Goal: Use online tool/utility: Utilize a website feature to perform a specific function

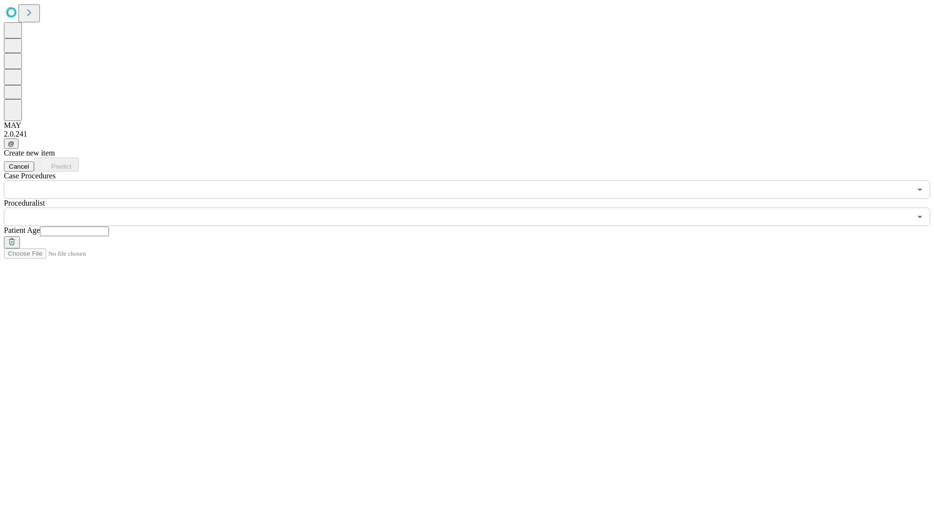
click at [109, 227] on input "text" at bounding box center [74, 232] width 69 height 10
type input "**"
click at [474, 208] on input "text" at bounding box center [457, 217] width 907 height 18
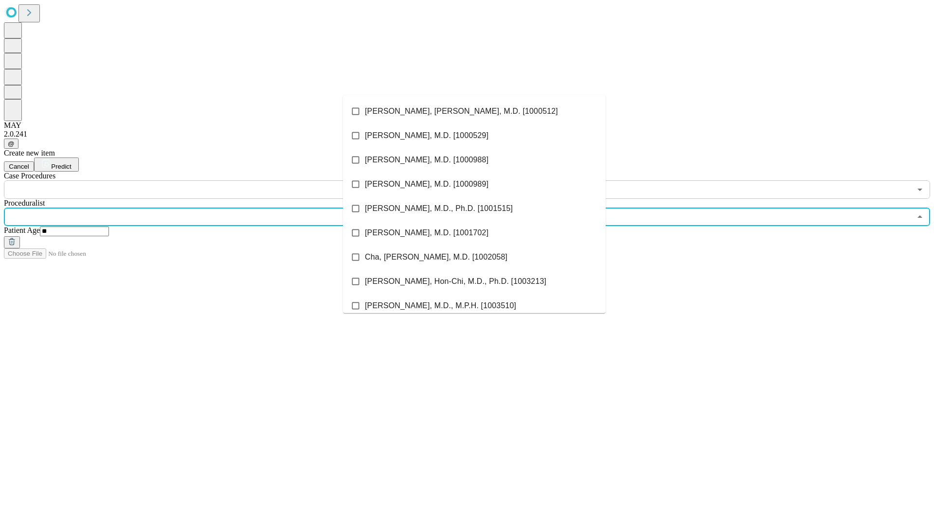
click at [474, 111] on li "[PERSON_NAME], [PERSON_NAME], M.D. [1000512]" at bounding box center [474, 111] width 263 height 24
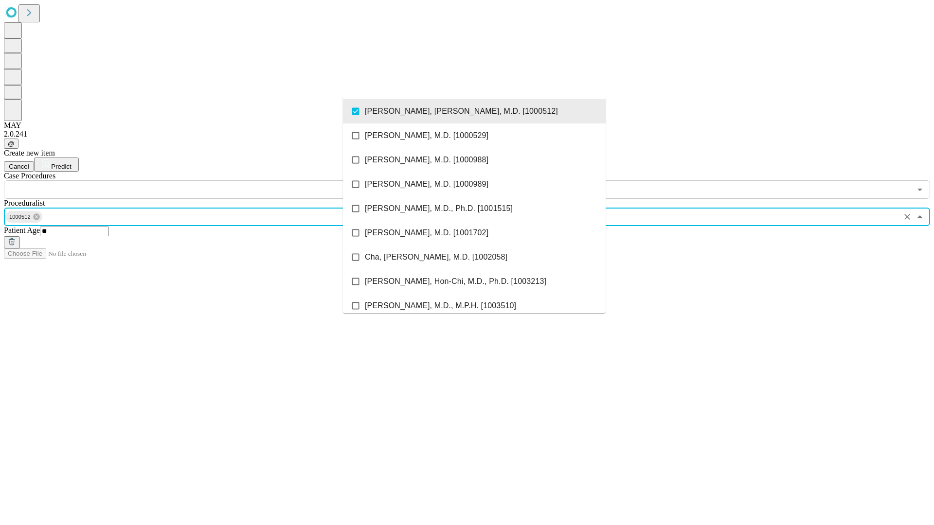
click at [204, 180] on input "text" at bounding box center [457, 189] width 907 height 18
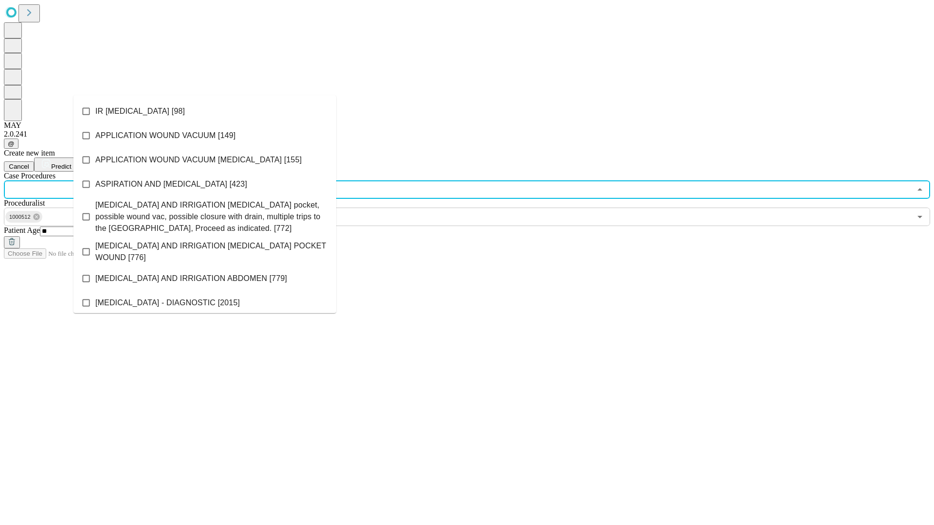
click at [205, 111] on li "IR [MEDICAL_DATA] [98]" at bounding box center [204, 111] width 263 height 24
click at [71, 163] on span "Predict" at bounding box center [61, 166] width 20 height 7
